Goal: Transaction & Acquisition: Purchase product/service

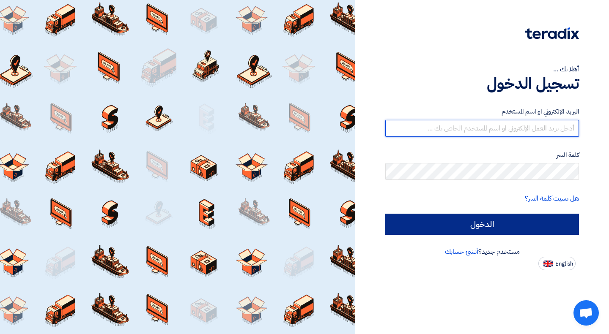
type input "[EMAIL_ADDRESS][DOMAIN_NAME]"
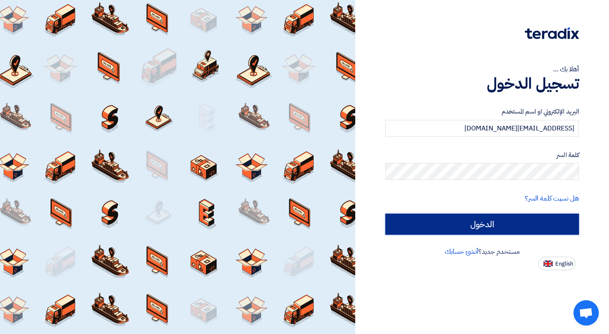
click at [479, 223] on input "الدخول" at bounding box center [482, 224] width 194 height 21
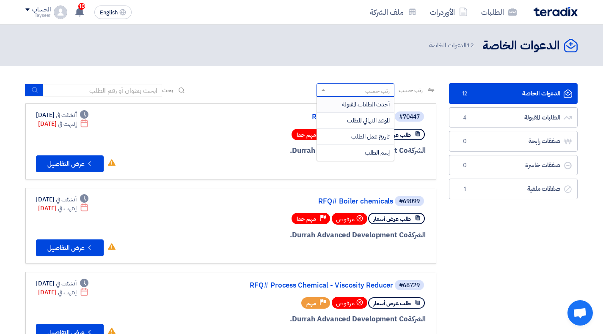
click at [366, 90] on div "رتب حسب" at bounding box center [377, 91] width 25 height 9
click at [373, 104] on span "أحدث الطلبات المقبولة" at bounding box center [366, 104] width 48 height 9
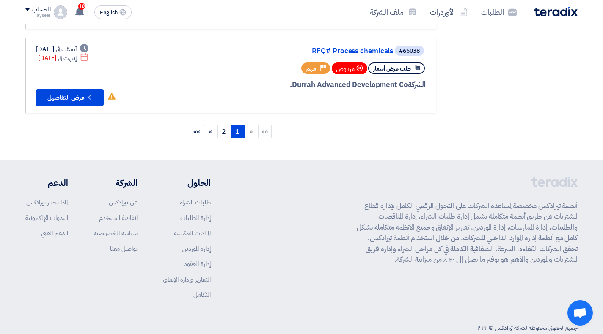
scroll to position [842, 0]
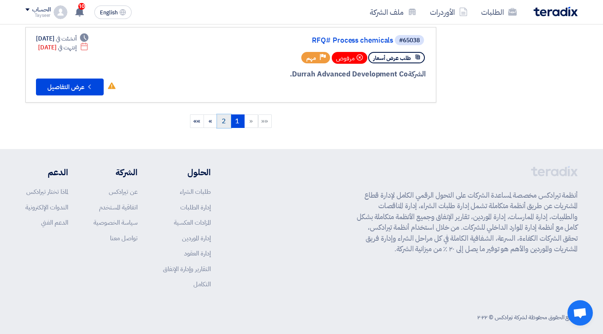
click at [222, 115] on link "2" at bounding box center [224, 122] width 14 height 14
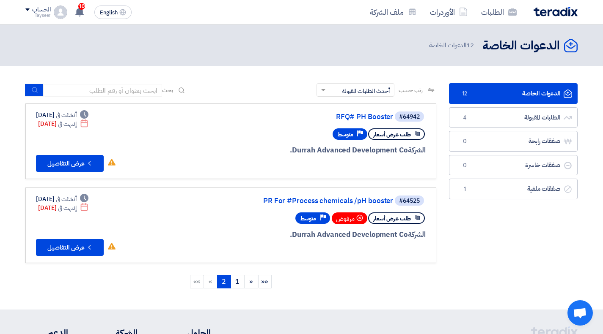
click at [361, 94] on span "أحدث الطلبات المقبولة" at bounding box center [366, 91] width 48 height 9
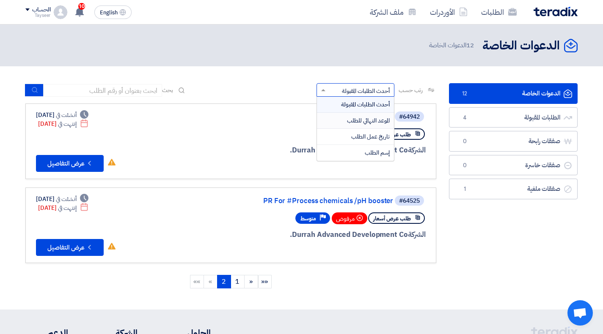
click at [362, 124] on span "الموعد النهائي للطلب" at bounding box center [368, 120] width 43 height 9
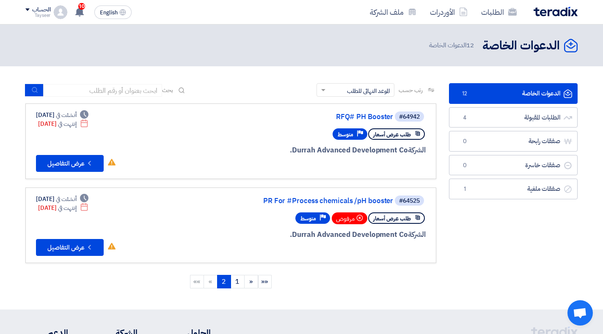
click at [507, 88] on link "الدعوات الخاصة الدعوات الخاصة 12" at bounding box center [513, 93] width 129 height 21
click at [522, 116] on link "الطلبات المقبولة الطلبات المقبولة 4" at bounding box center [513, 117] width 129 height 21
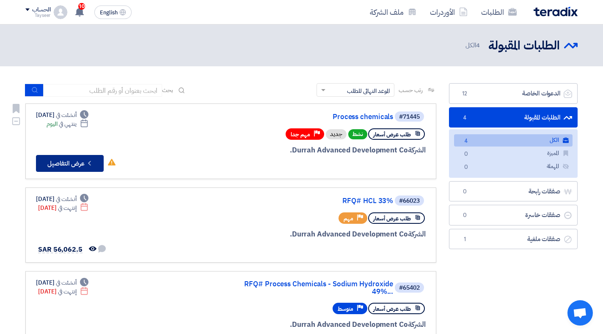
click at [82, 164] on button "Check details عرض التفاصيل" at bounding box center [70, 163] width 68 height 17
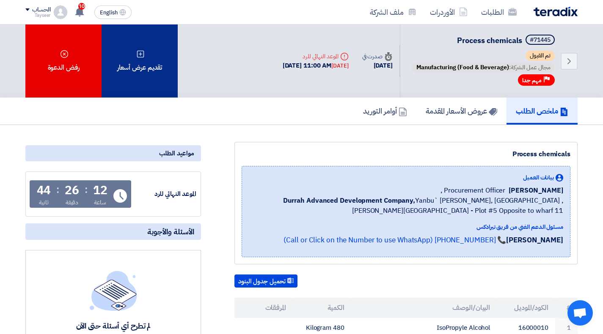
click at [130, 69] on div "تقديم عرض أسعار" at bounding box center [139, 61] width 76 height 73
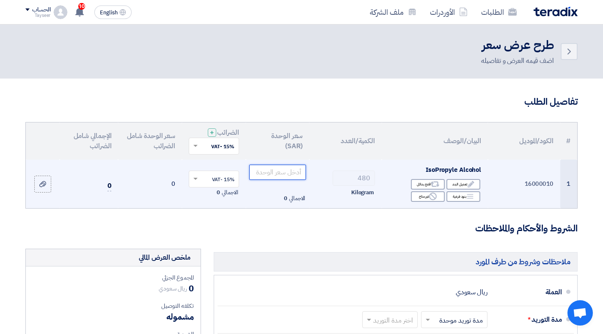
click at [266, 173] on input "number" at bounding box center [277, 172] width 57 height 15
type input "113"
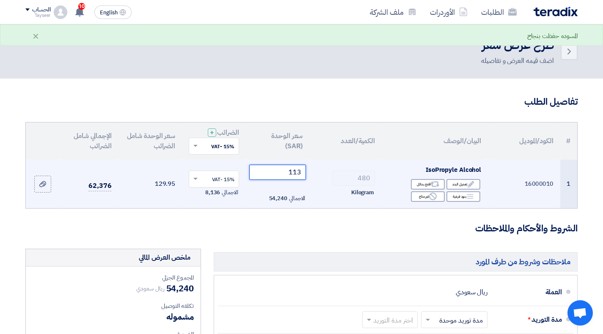
type input "11"
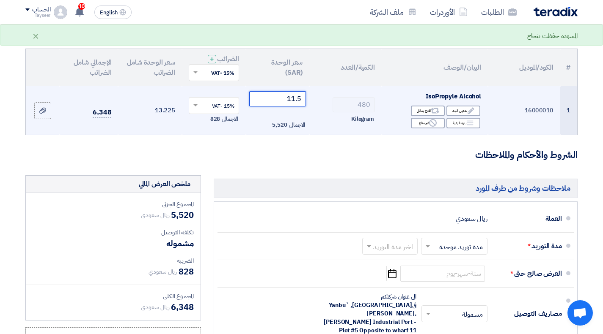
scroll to position [127, 0]
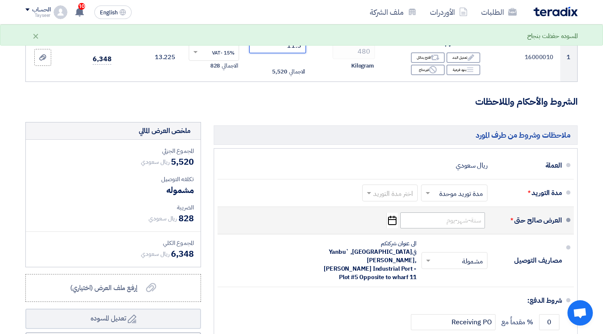
type input "11.5"
click at [465, 218] on input at bounding box center [442, 221] width 85 height 16
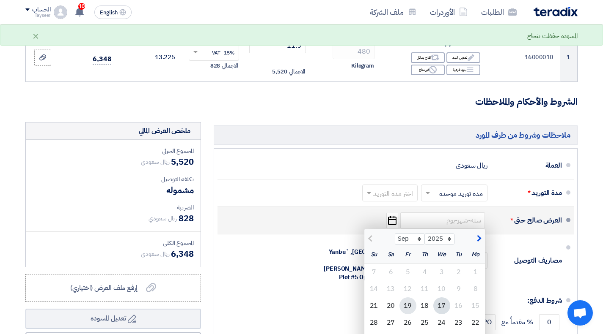
click at [405, 304] on div "19" at bounding box center [407, 306] width 17 height 17
type input "9/19/2025"
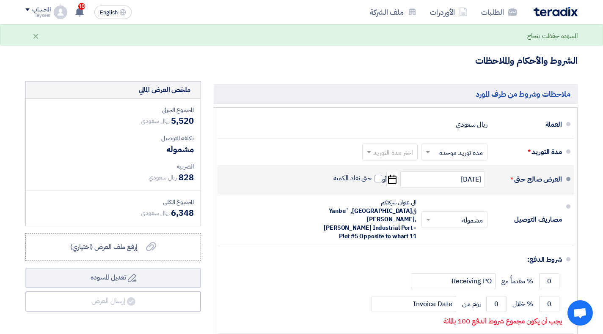
scroll to position [211, 0]
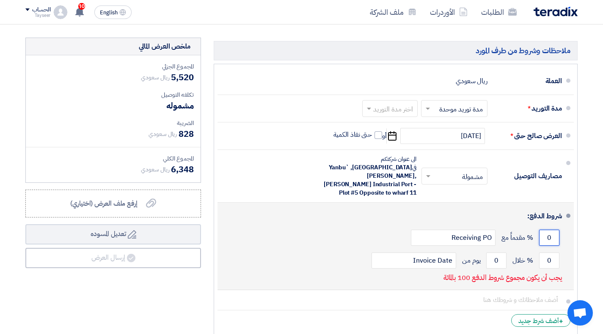
drag, startPoint x: 544, startPoint y: 230, endPoint x: 558, endPoint y: 229, distance: 14.0
click at [558, 230] on input "0" at bounding box center [549, 238] width 20 height 16
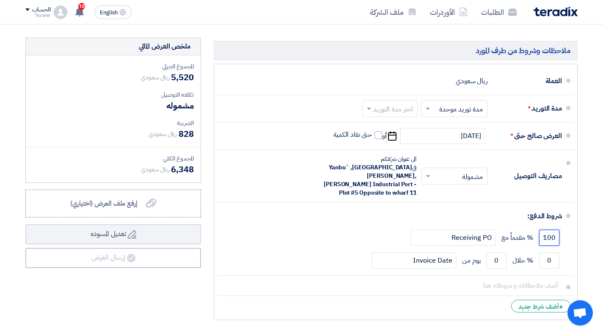
scroll to position [254, 0]
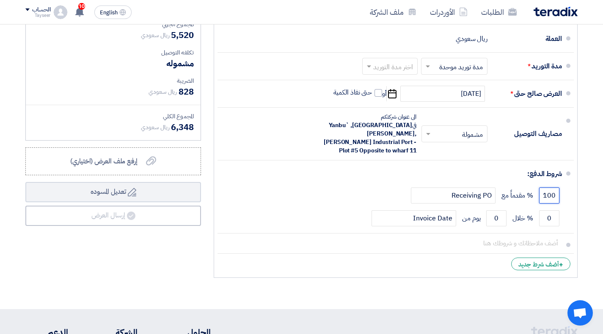
type input "100"
click at [414, 254] on li "+ أضف شرط جديد" at bounding box center [395, 264] width 356 height 20
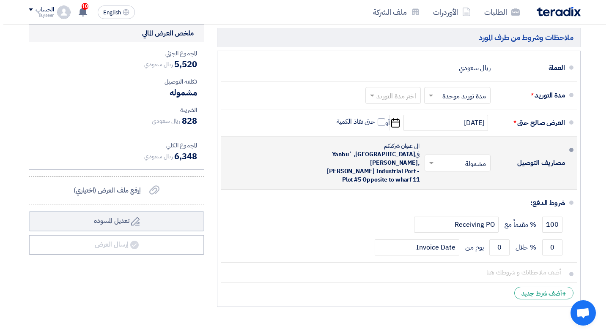
scroll to position [169, 0]
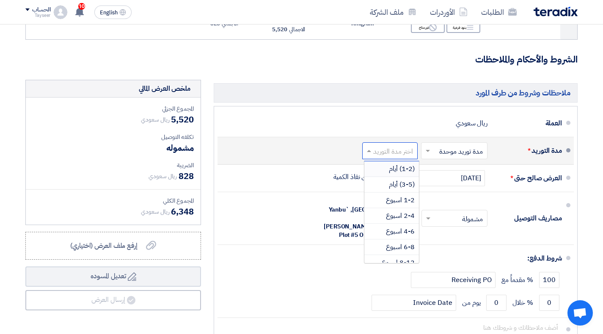
click at [398, 146] on input "text" at bounding box center [387, 151] width 51 height 12
click at [400, 170] on span "(1-2) أيام" at bounding box center [402, 169] width 26 height 10
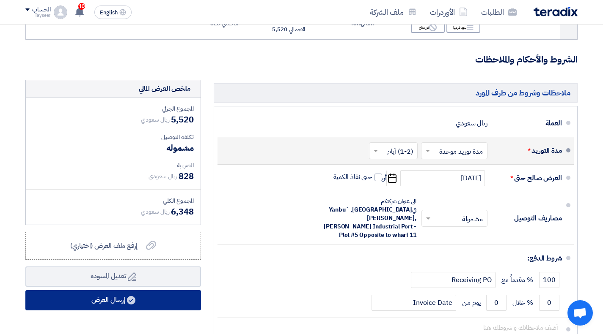
click at [147, 299] on button "إرسال العرض" at bounding box center [112, 300] width 175 height 20
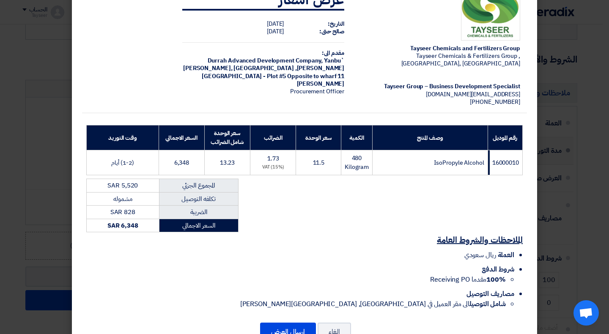
scroll to position [49, 0]
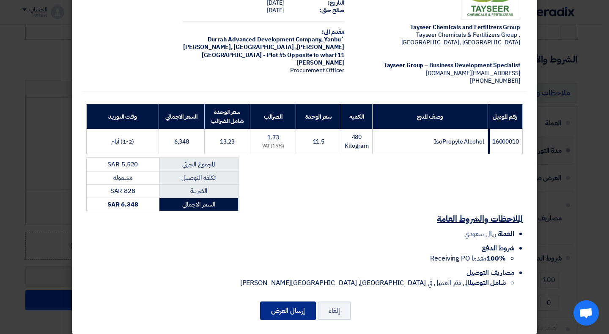
click at [286, 306] on button "إرسال العرض" at bounding box center [288, 311] width 56 height 19
